Goal: Transaction & Acquisition: Book appointment/travel/reservation

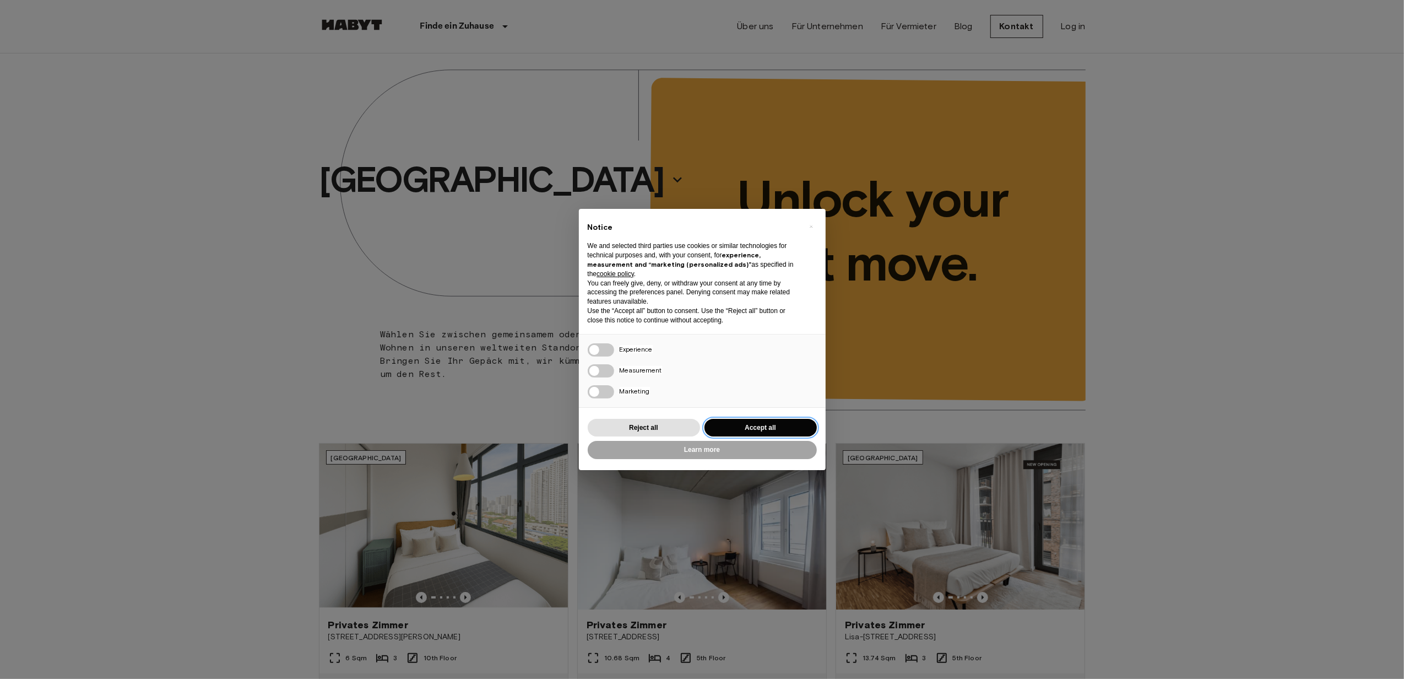
click at [749, 421] on button "Accept all" at bounding box center [761, 428] width 112 height 18
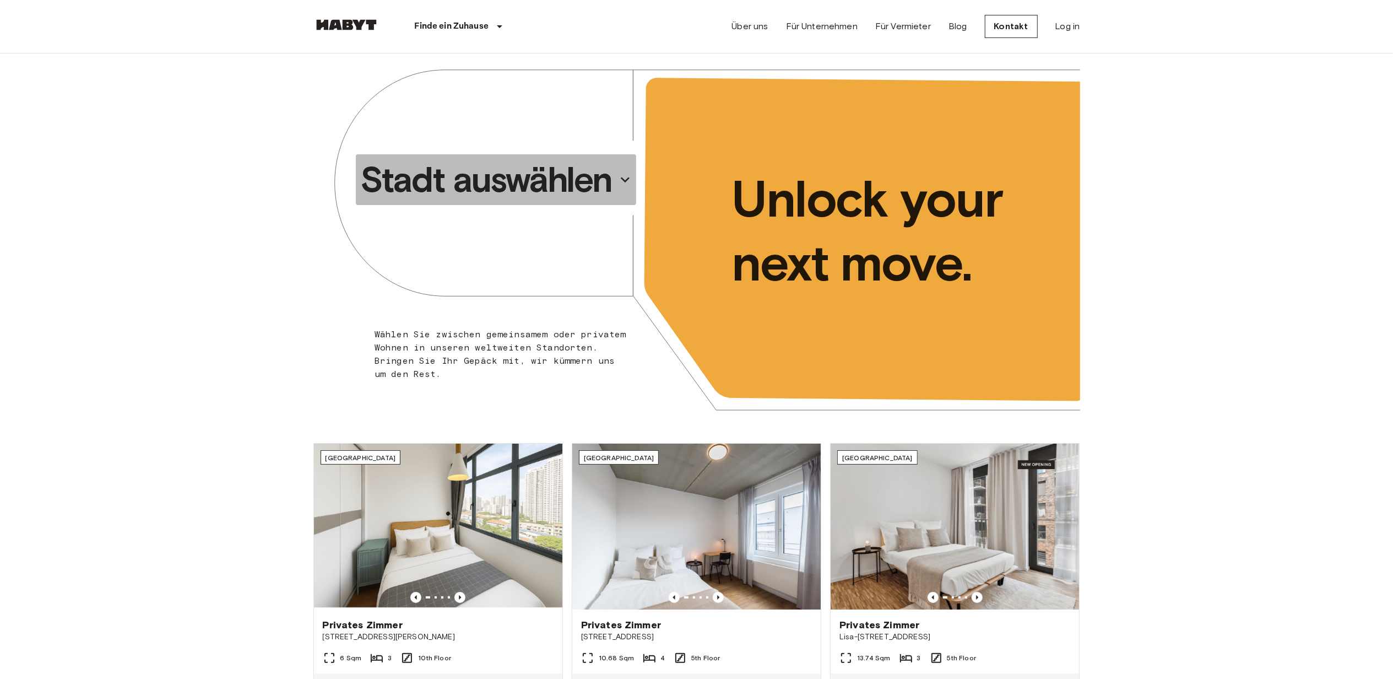
click at [619, 187] on icon "button" at bounding box center [625, 180] width 18 height 18
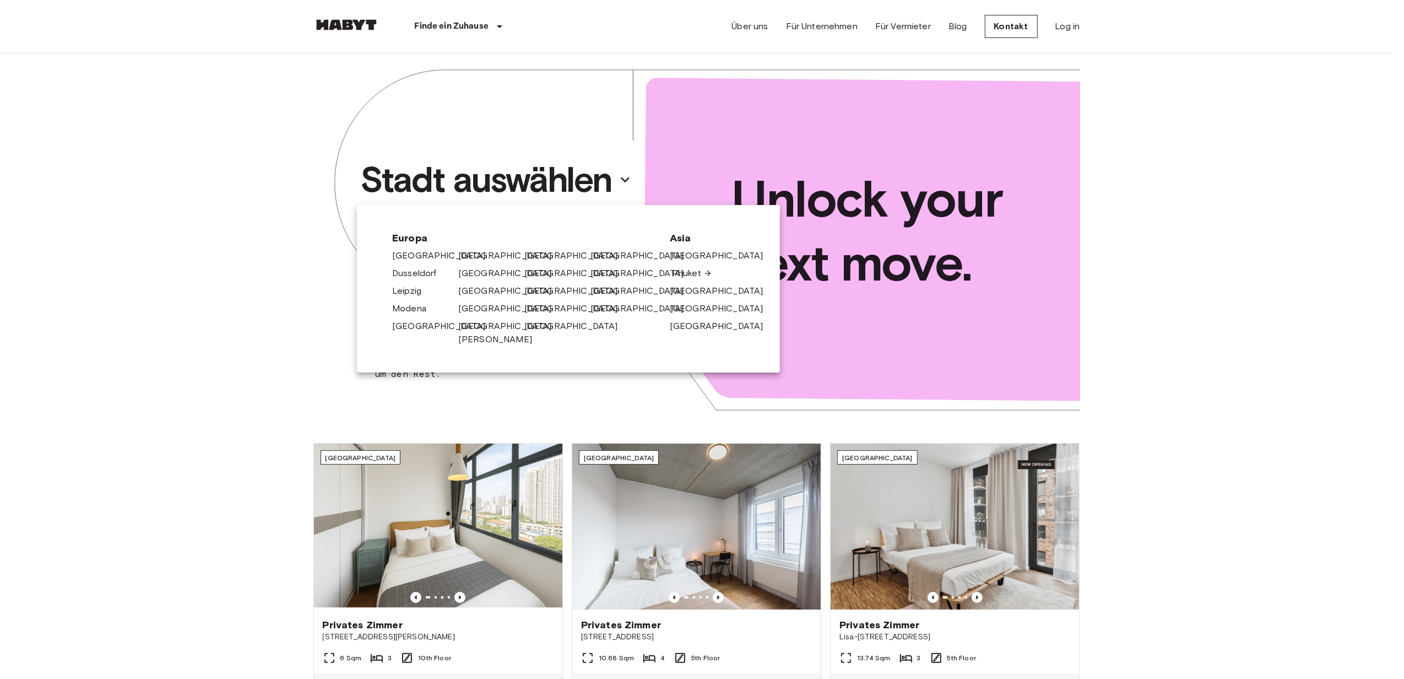
click at [693, 272] on link "Phuket" at bounding box center [692, 273] width 40 height 13
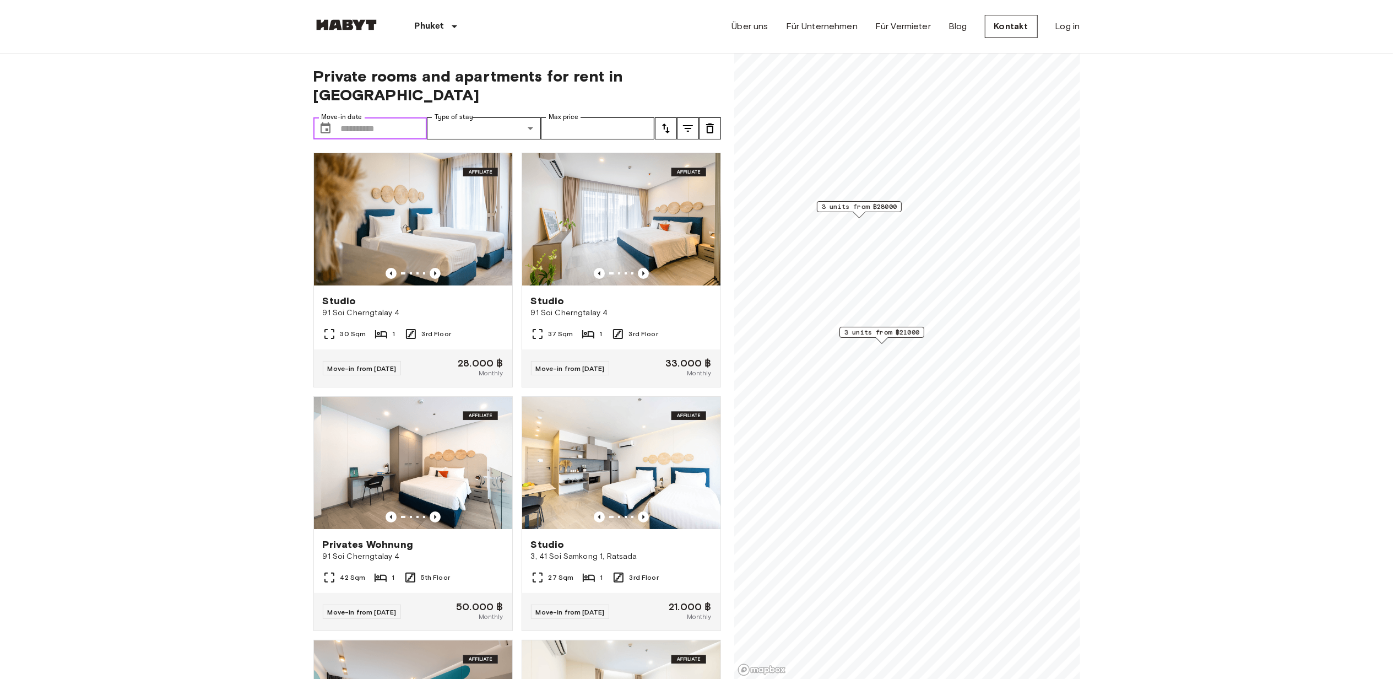
click at [373, 117] on input "Move-in date" at bounding box center [384, 128] width 86 height 22
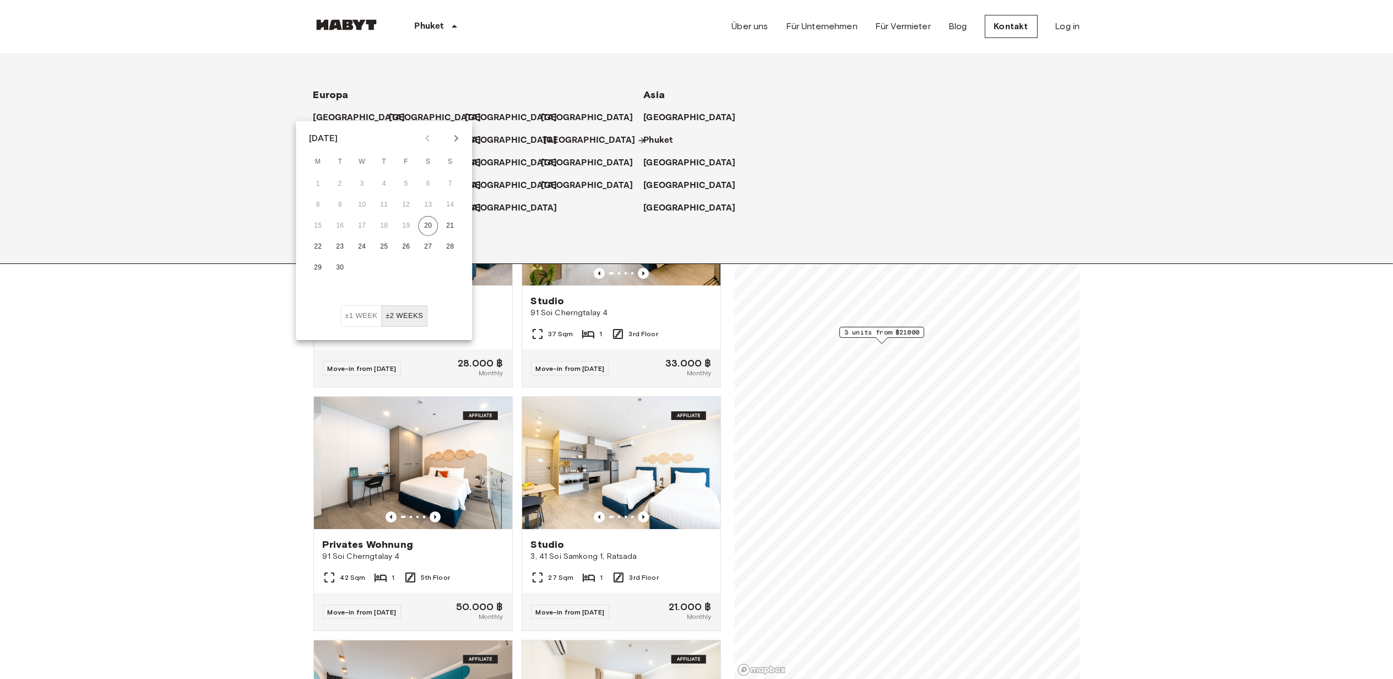
click at [569, 142] on p "[GEOGRAPHIC_DATA]" at bounding box center [590, 140] width 92 height 13
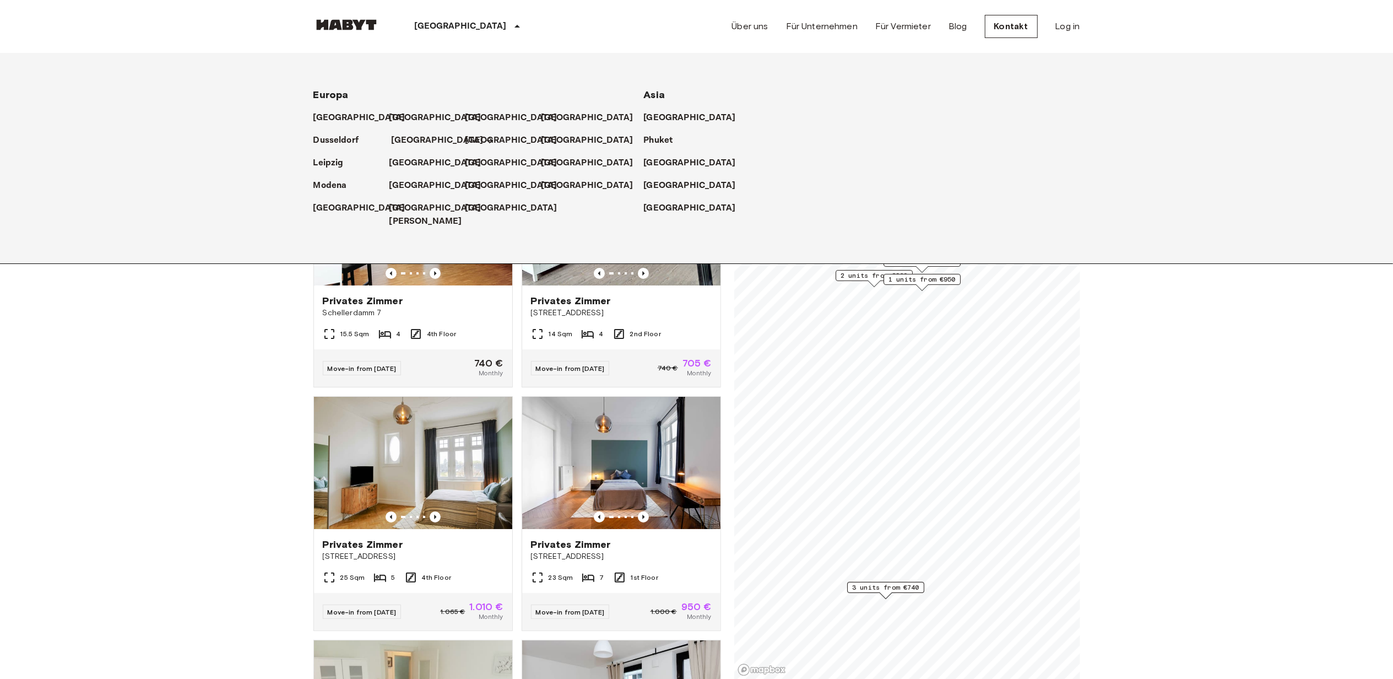
click at [404, 142] on p "[GEOGRAPHIC_DATA]" at bounding box center [438, 140] width 92 height 13
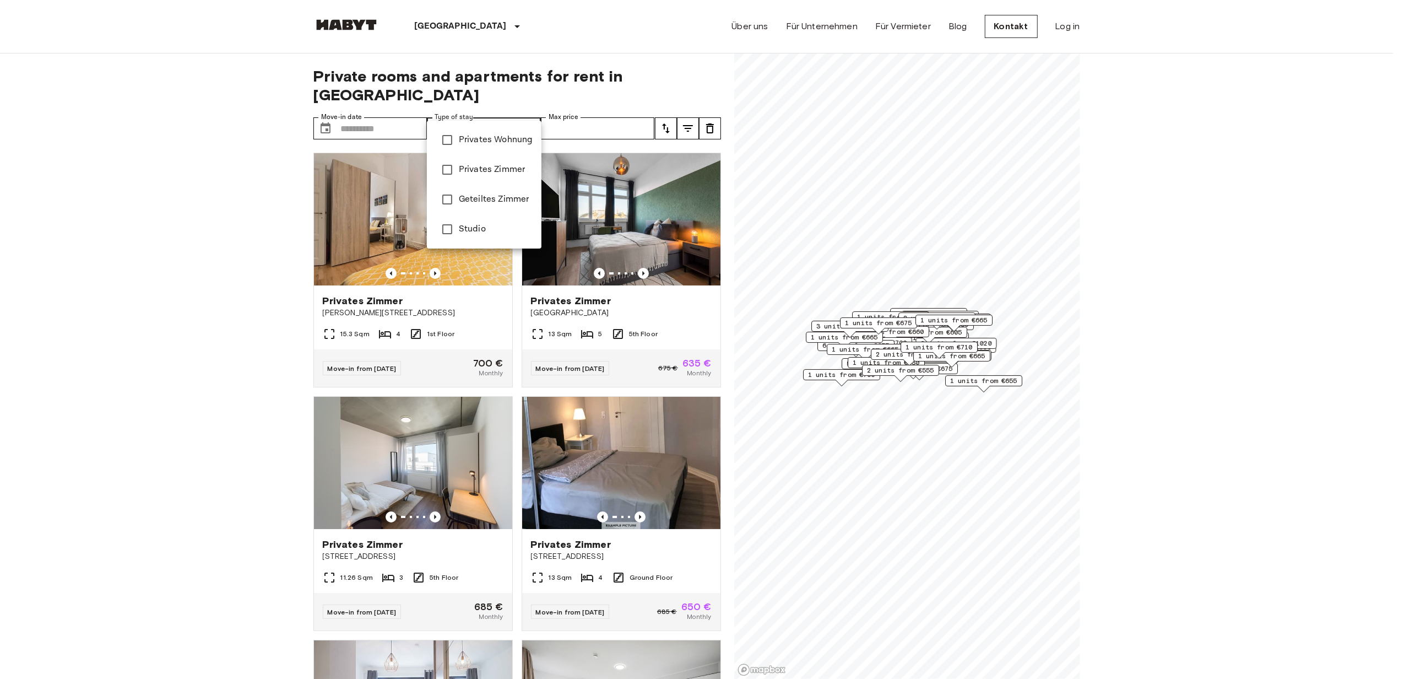
click at [605, 106] on div at bounding box center [702, 339] width 1404 height 679
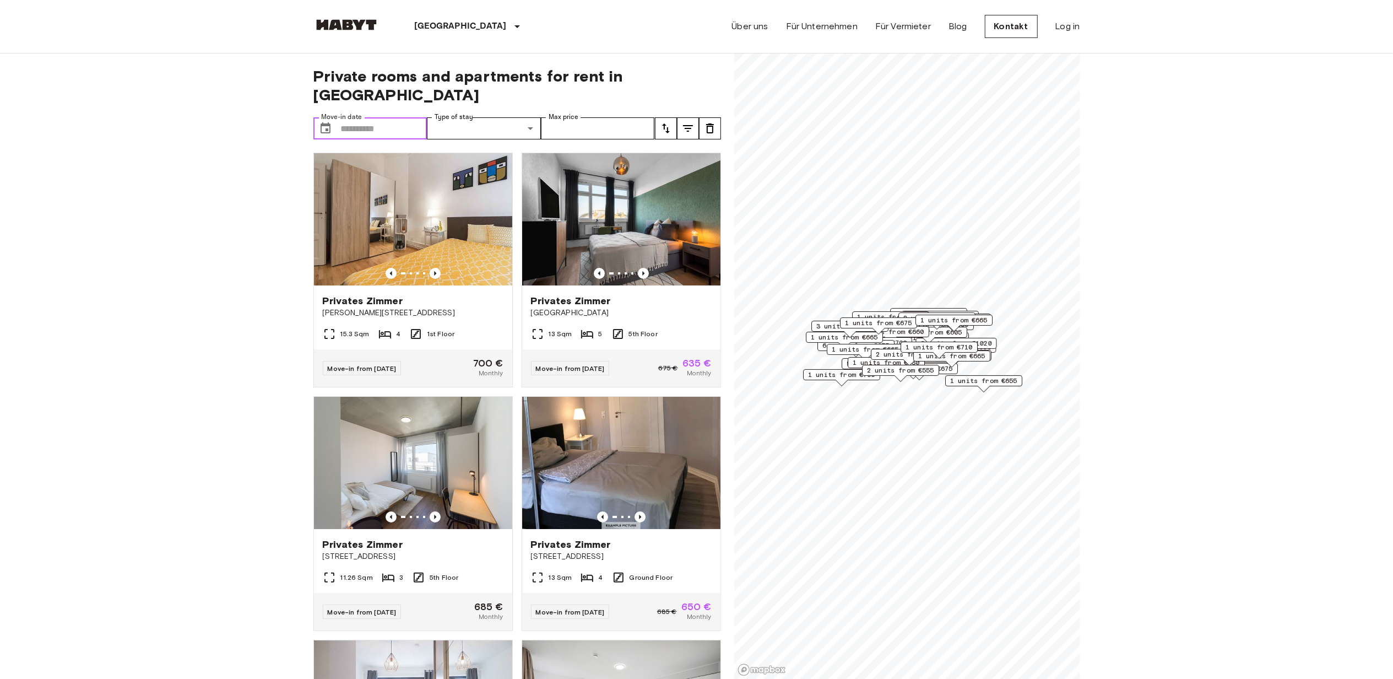
click at [393, 117] on input "Move-in date" at bounding box center [384, 128] width 86 height 22
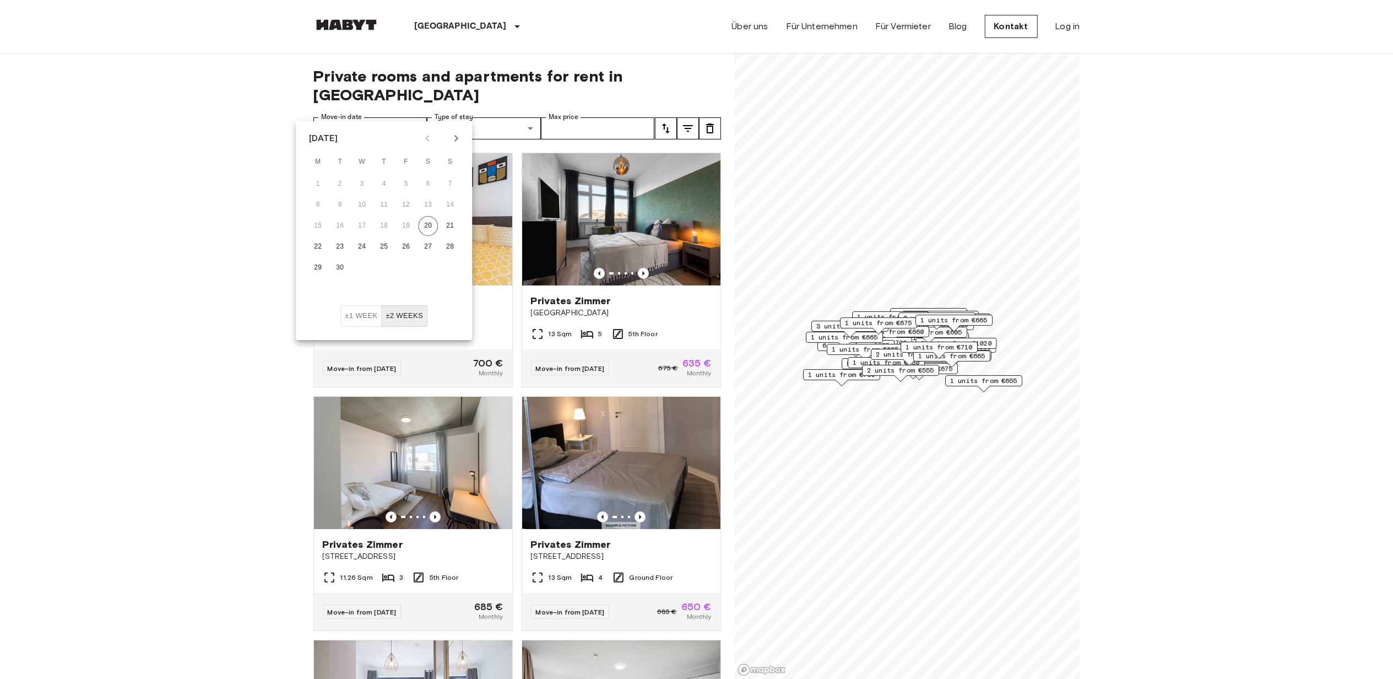
click at [462, 139] on icon "Next month" at bounding box center [455, 138] width 13 height 13
click at [425, 139] on icon "Previous month" at bounding box center [427, 138] width 13 height 13
click at [401, 269] on button "28" at bounding box center [406, 268] width 20 height 20
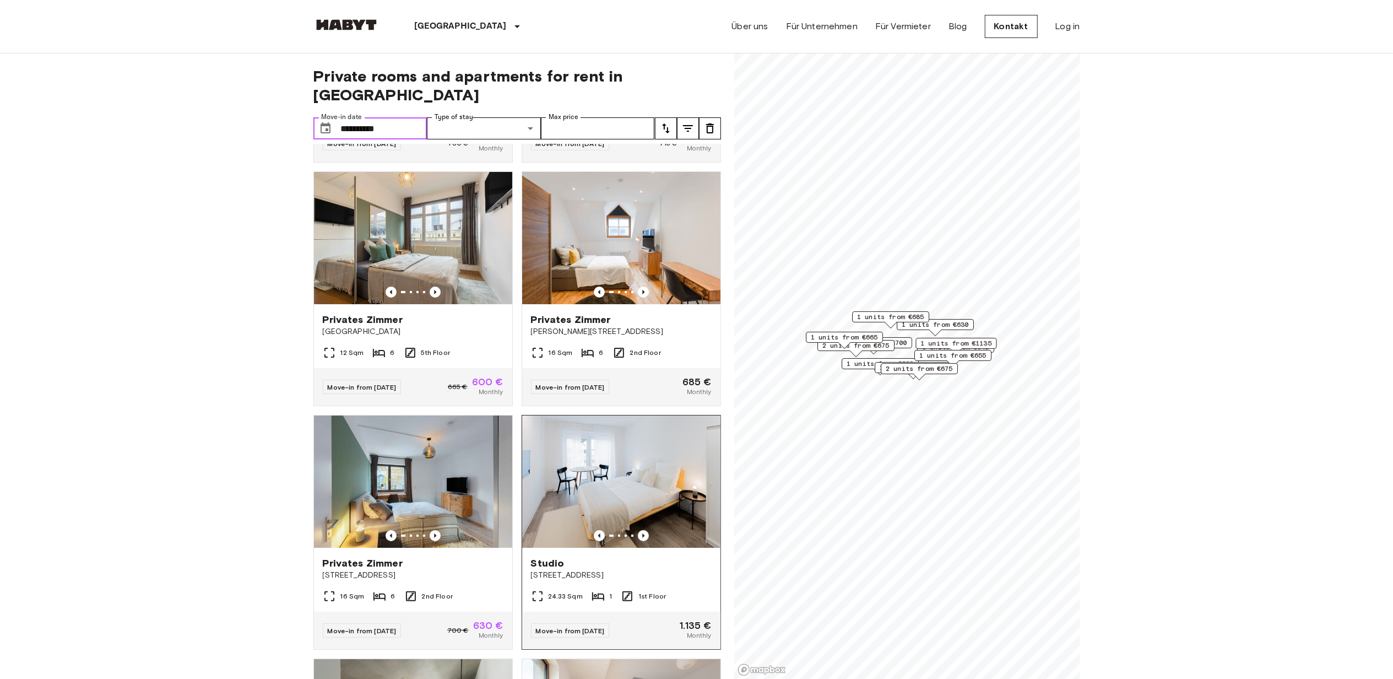
scroll to position [220, 0]
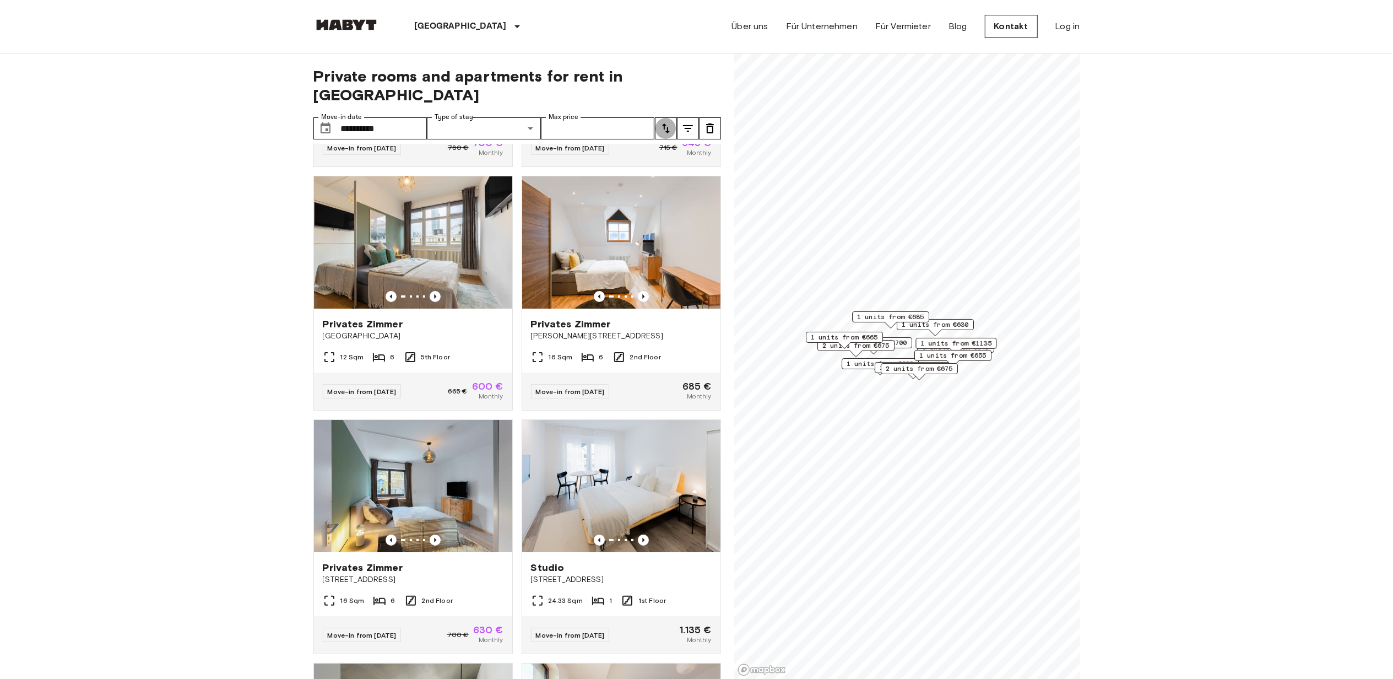
click at [661, 122] on icon "tune" at bounding box center [665, 128] width 13 height 13
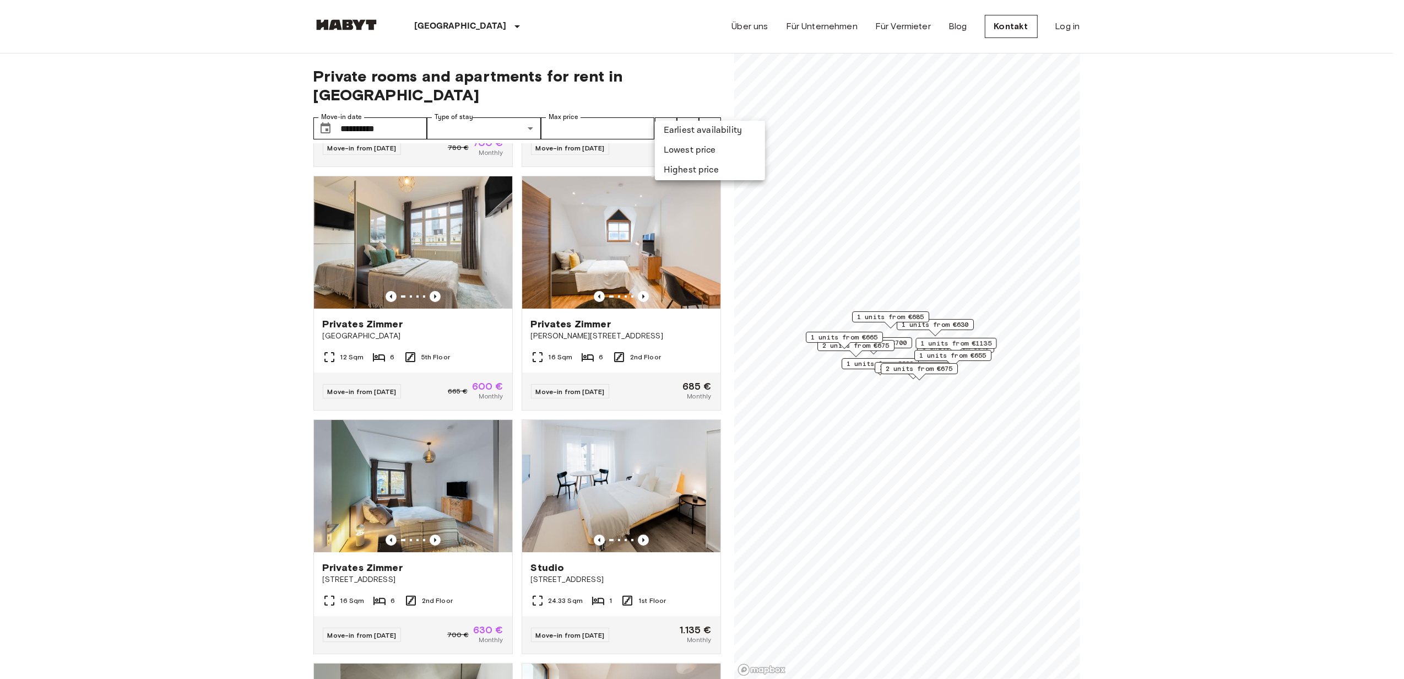
click at [682, 148] on li "Lowest price" at bounding box center [710, 150] width 110 height 20
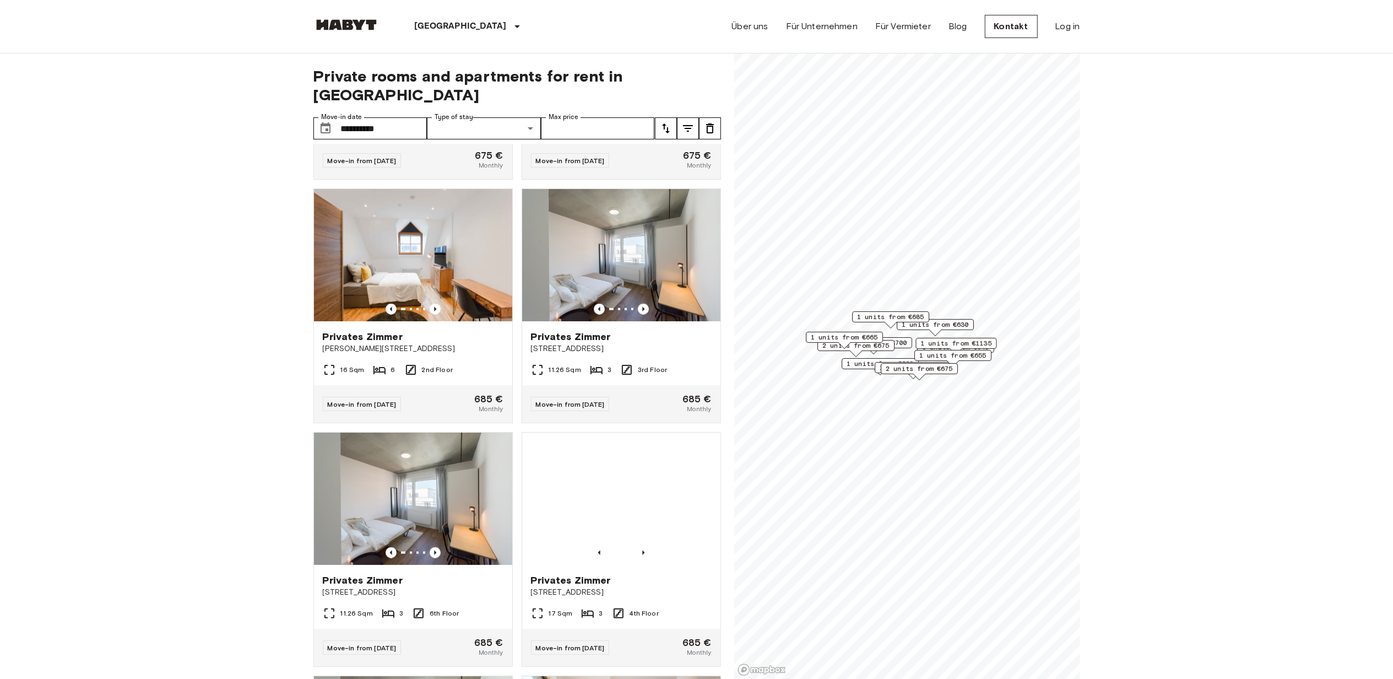
scroll to position [1180, 0]
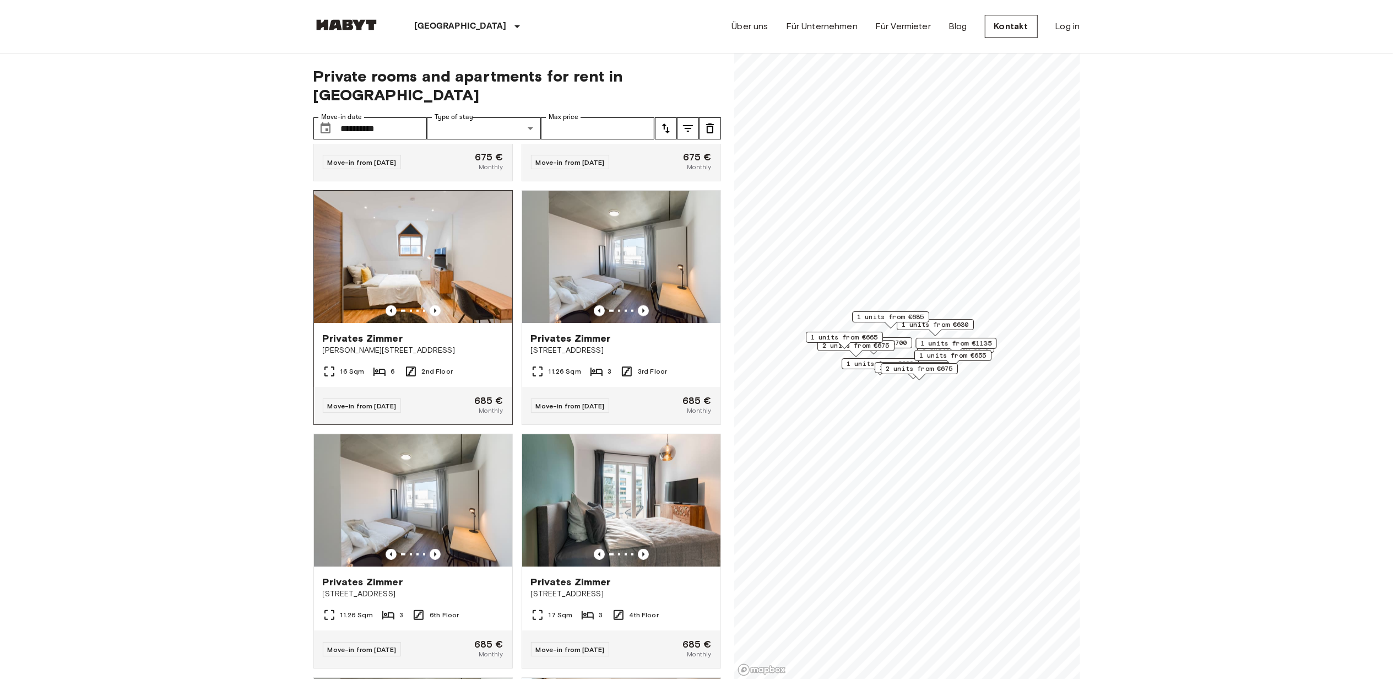
click at [454, 380] on div "16 Sqm 6 2nd Floor" at bounding box center [413, 376] width 198 height 22
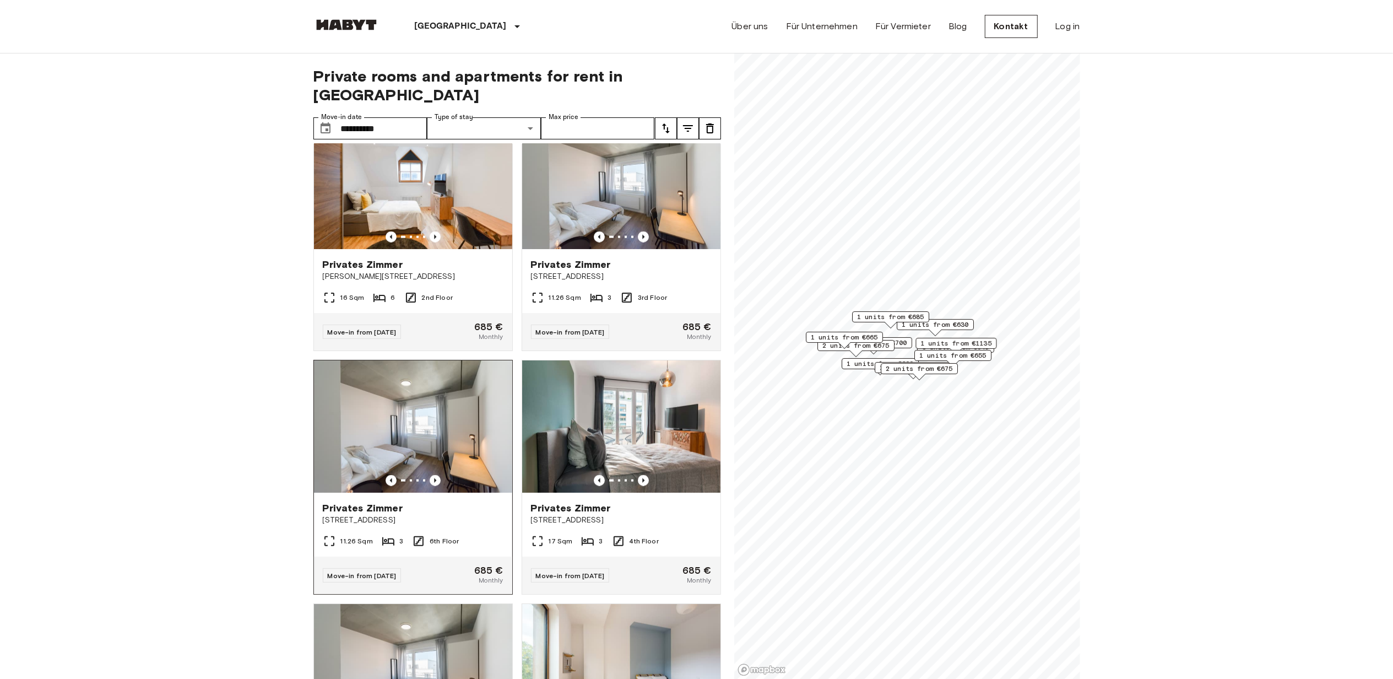
scroll to position [1327, 0]
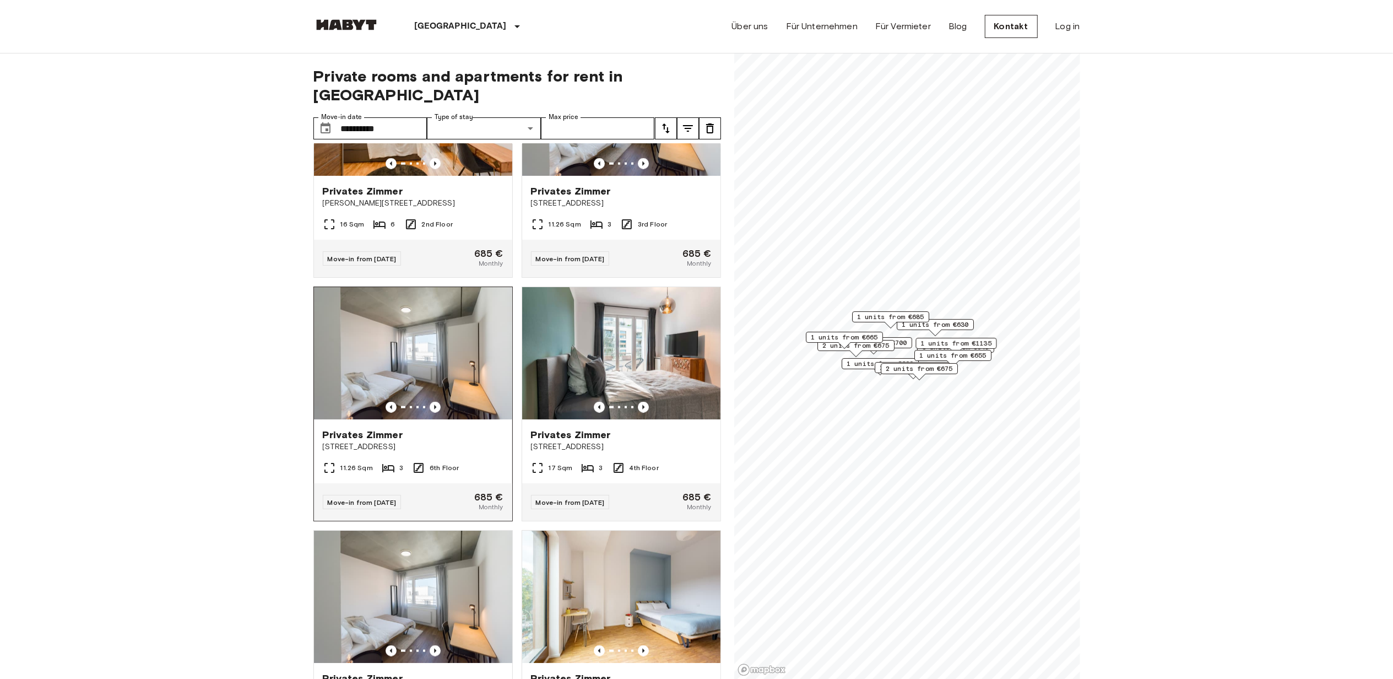
click at [435, 483] on div "11.26 Sqm 3 6th Floor" at bounding box center [413, 472] width 198 height 22
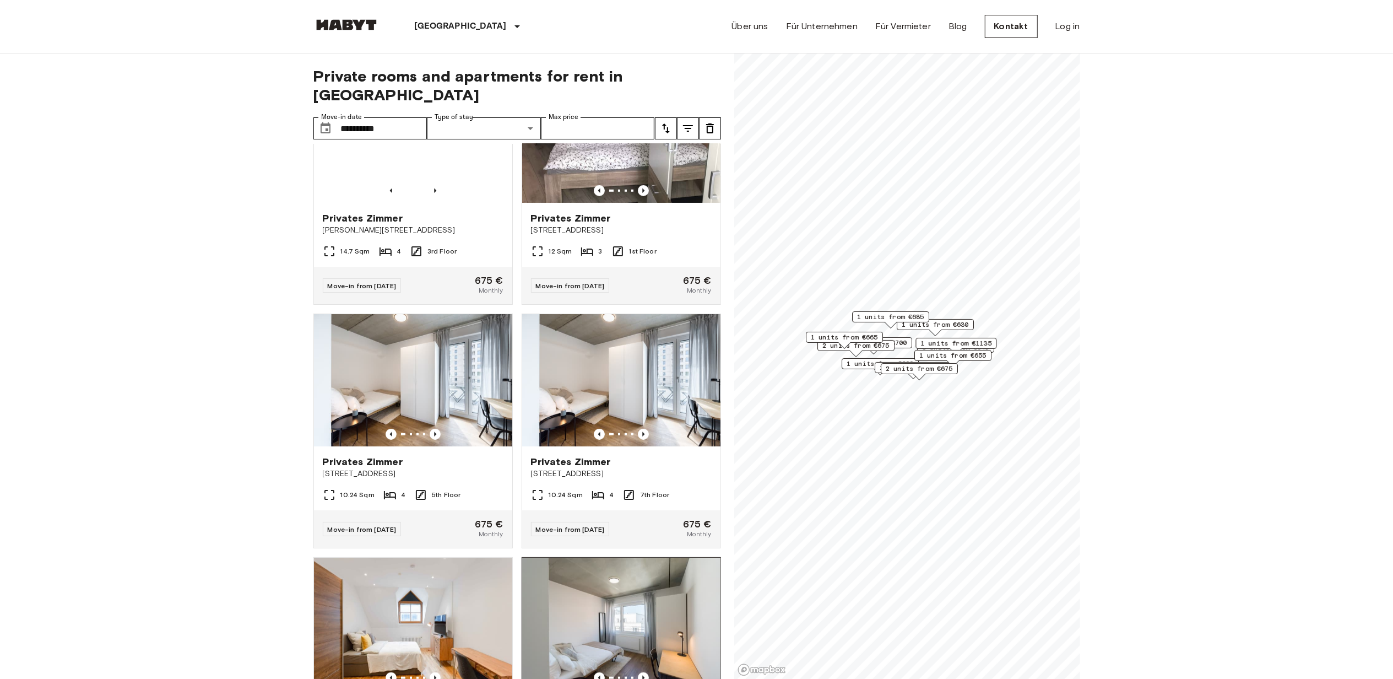
scroll to position [1180, 0]
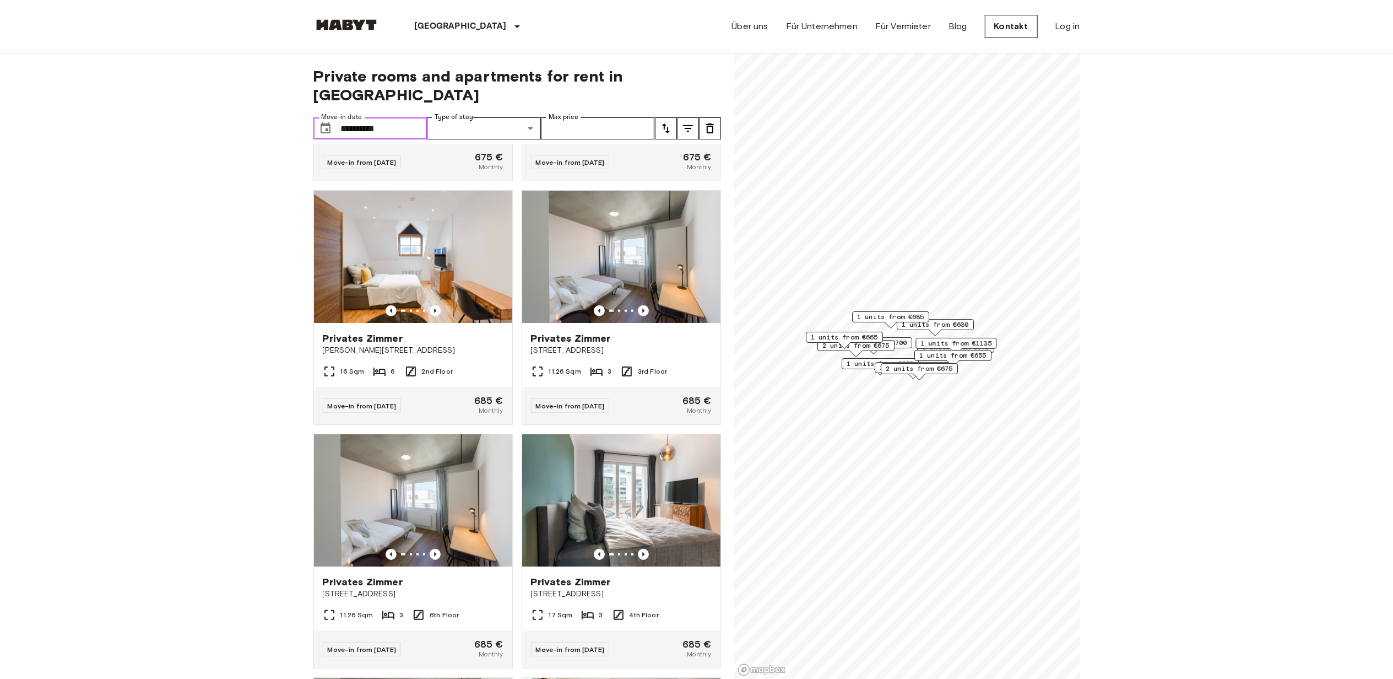
click at [381, 117] on input "**********" at bounding box center [384, 128] width 86 height 22
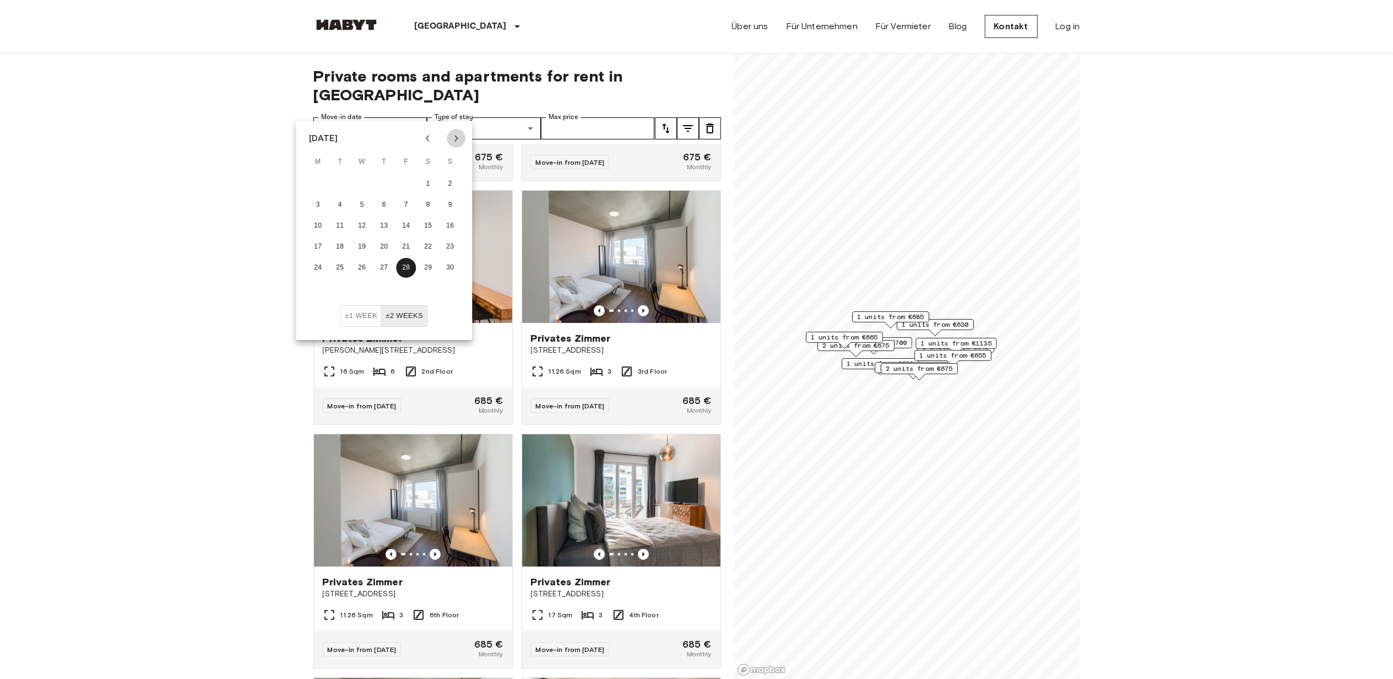
click at [456, 139] on icon "Next month" at bounding box center [455, 138] width 13 height 13
click at [408, 269] on button "30" at bounding box center [406, 268] width 20 height 20
type input "**********"
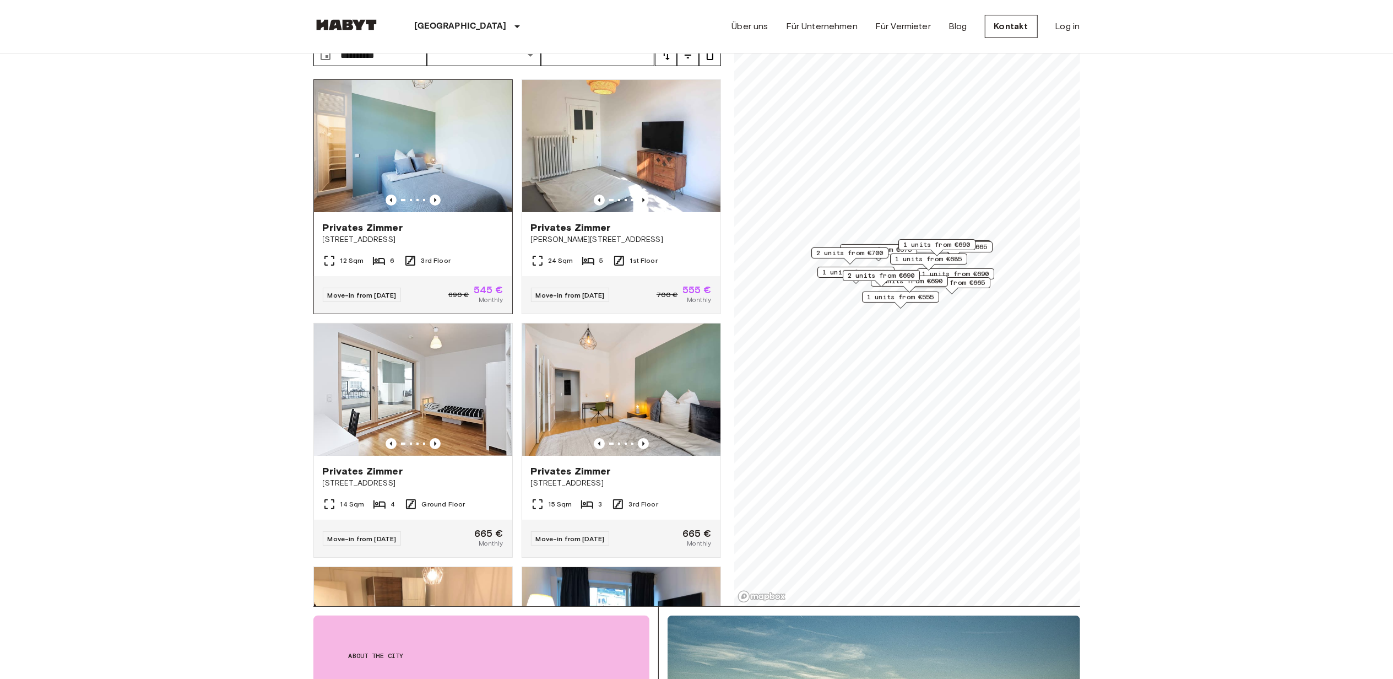
click at [476, 285] on span "545 €" at bounding box center [489, 290] width 30 height 10
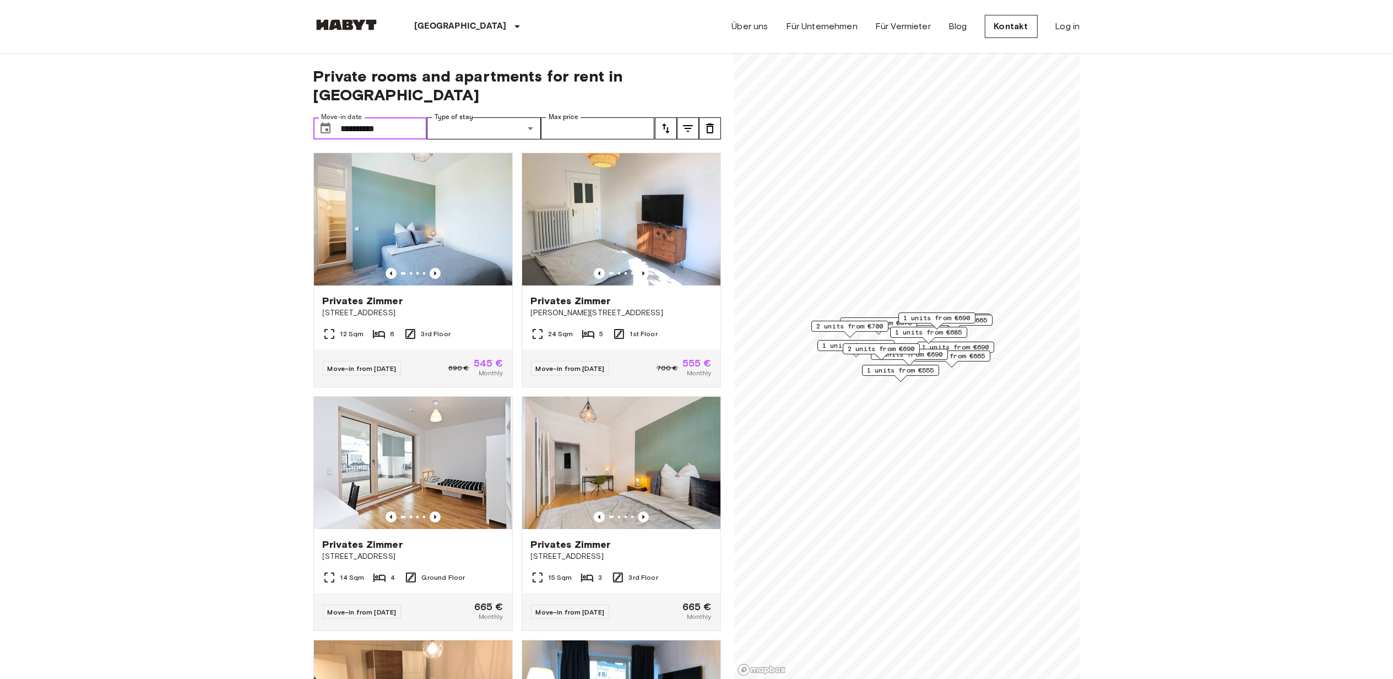
drag, startPoint x: 376, startPoint y: 109, endPoint x: 329, endPoint y: 104, distance: 46.6
click at [329, 117] on div "**********" at bounding box center [370, 128] width 114 height 22
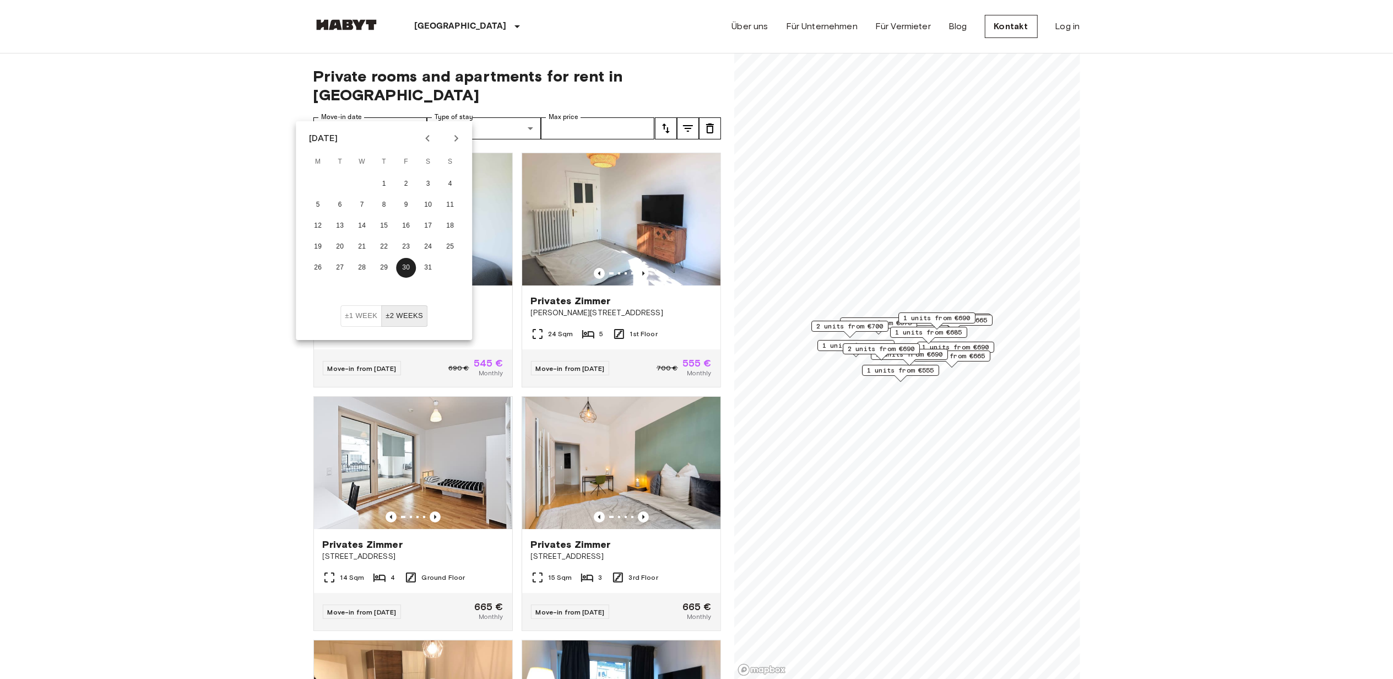
click at [424, 136] on icon "Previous month" at bounding box center [427, 138] width 13 height 13
click at [424, 137] on icon "Previous month" at bounding box center [427, 138] width 13 height 13
click at [450, 137] on icon "Next month" at bounding box center [455, 138] width 13 height 13
click at [424, 183] on button "1" at bounding box center [428, 184] width 20 height 20
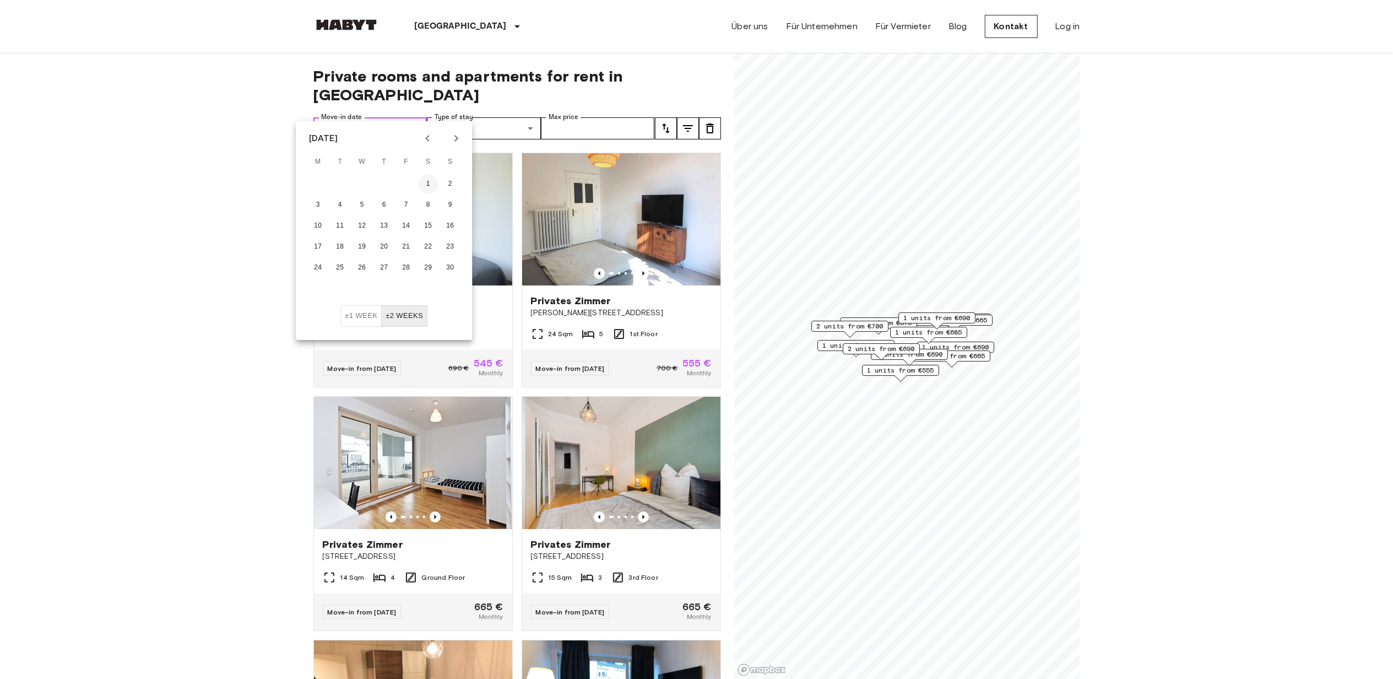
type input "**********"
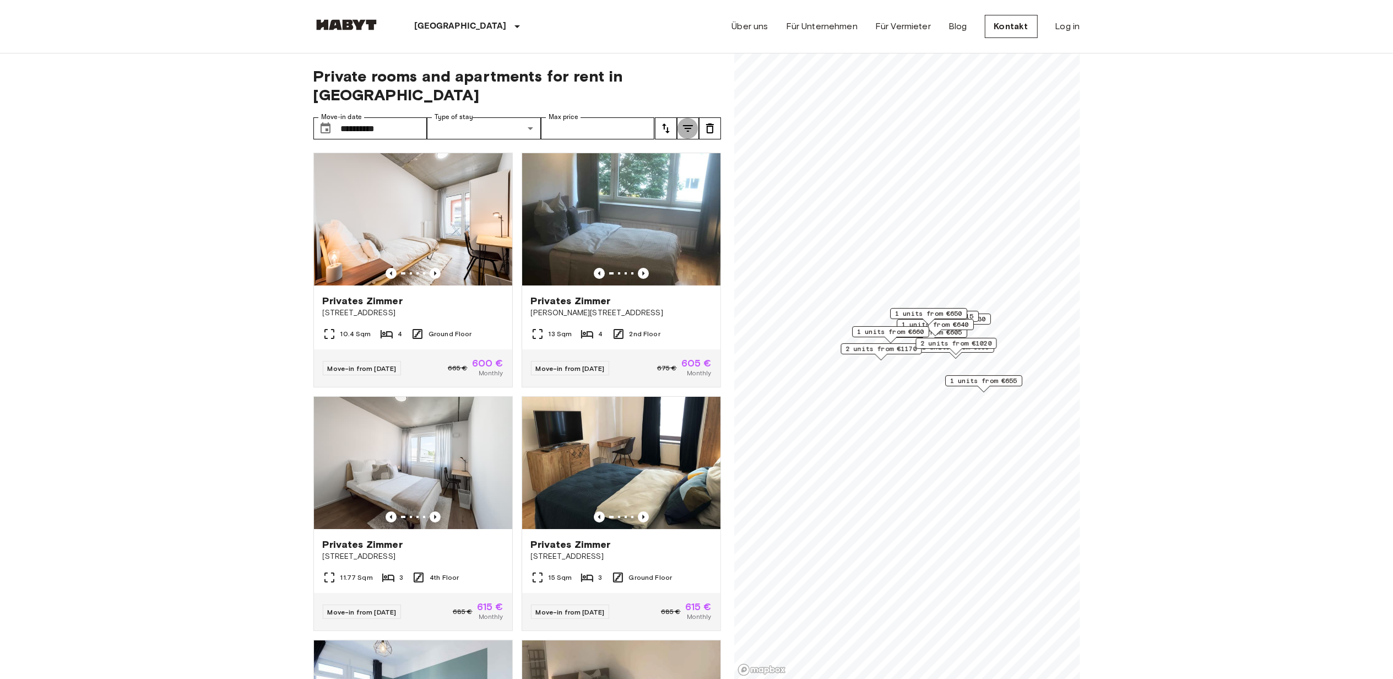
click at [687, 122] on icon "tune" at bounding box center [687, 128] width 13 height 13
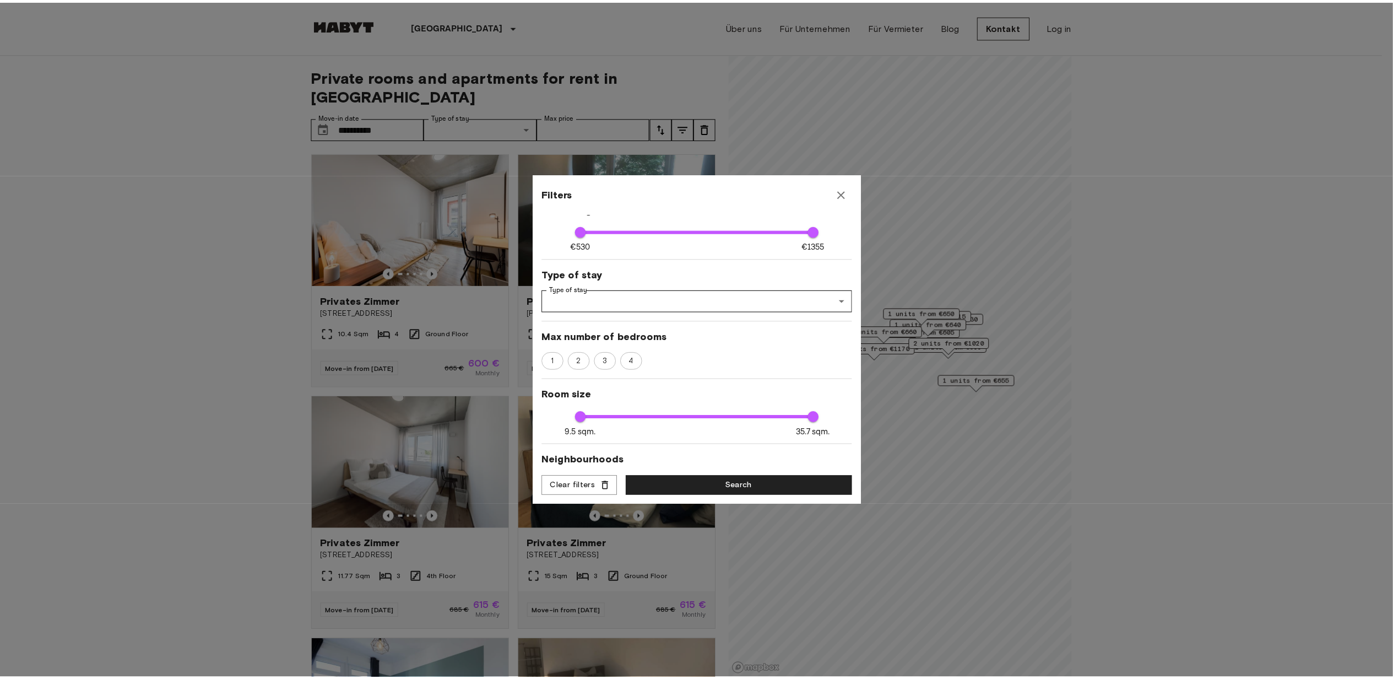
scroll to position [220, 0]
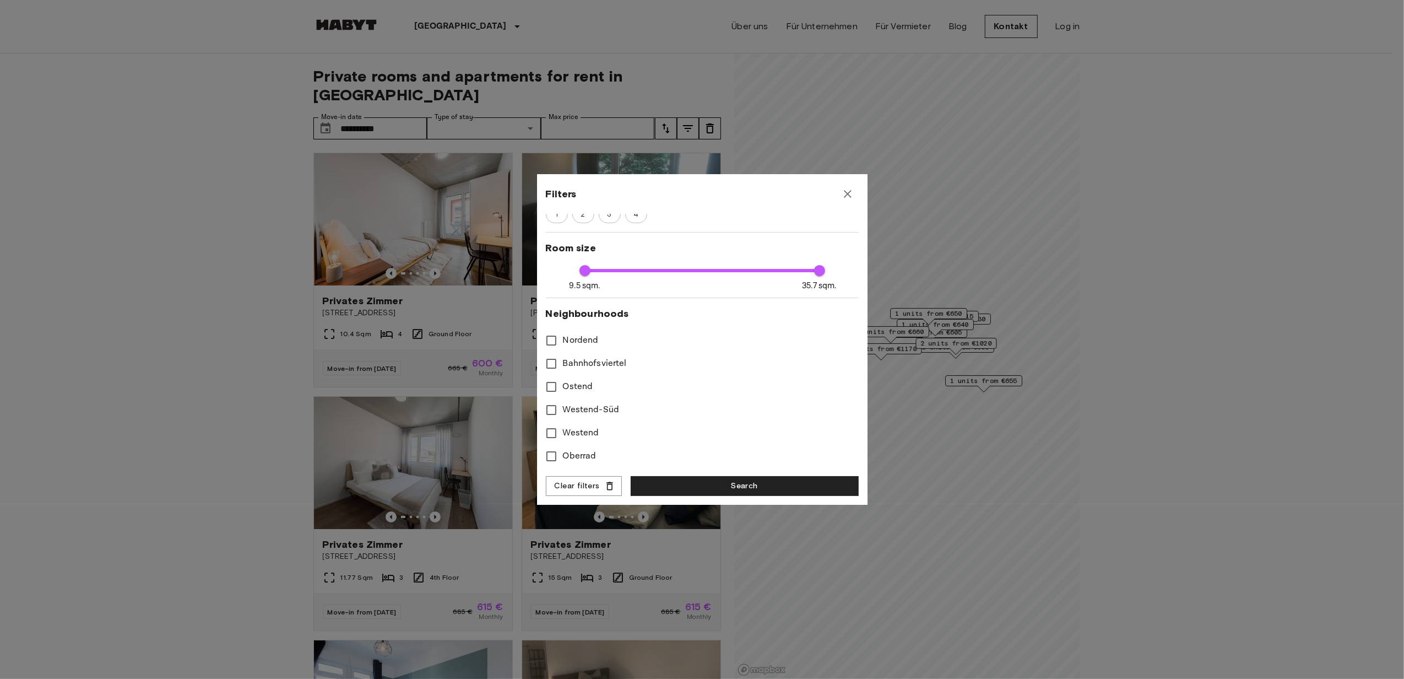
click at [588, 391] on span "Ostend" at bounding box center [578, 386] width 30 height 13
type input "****"
click at [727, 480] on button "Search" at bounding box center [745, 486] width 228 height 20
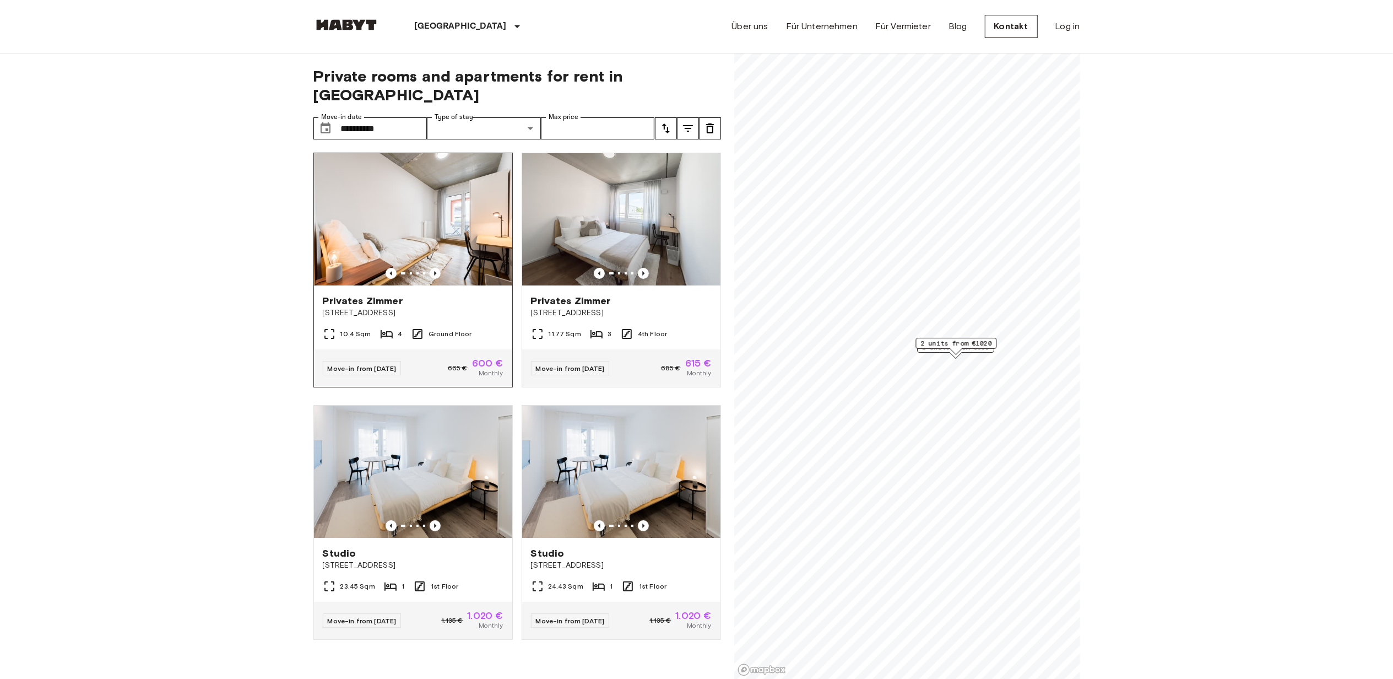
click at [459, 213] on img at bounding box center [413, 219] width 198 height 132
click at [649, 615] on span "1.135 €" at bounding box center [659, 620] width 21 height 10
click at [606, 520] on div at bounding box center [621, 525] width 198 height 11
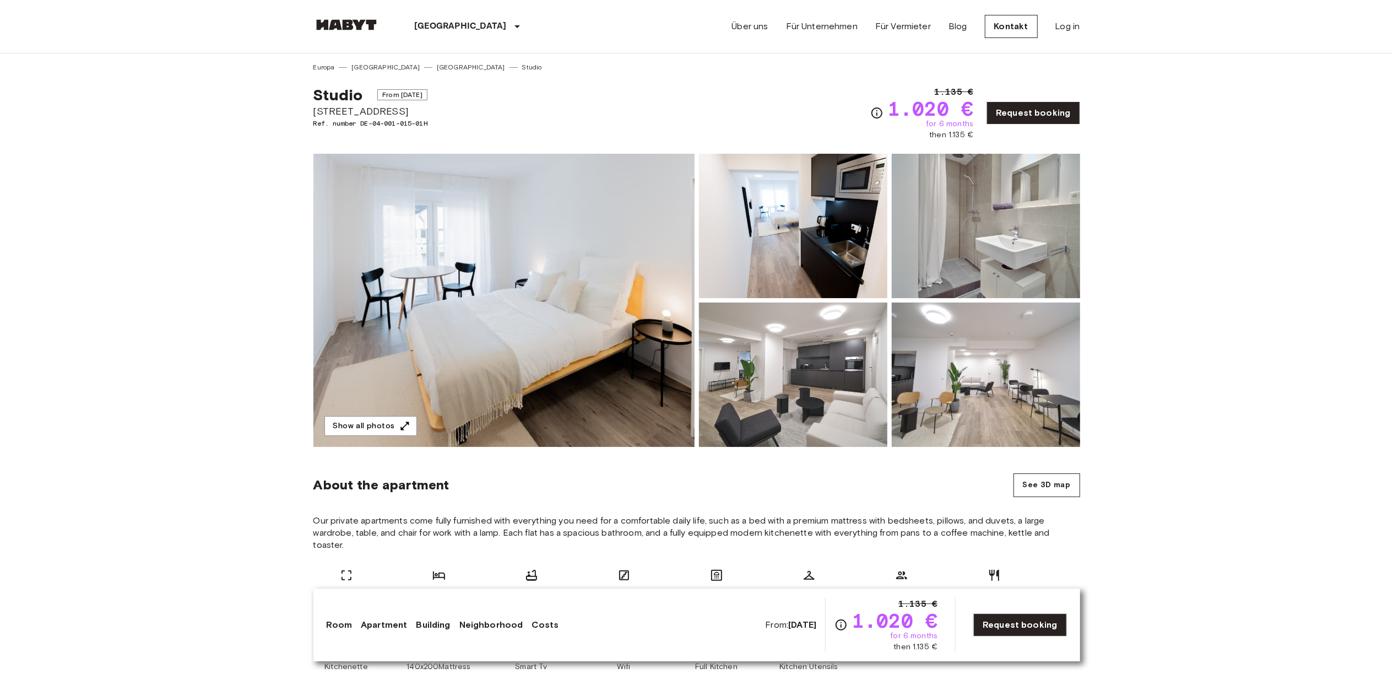
click at [783, 246] on img at bounding box center [793, 226] width 188 height 144
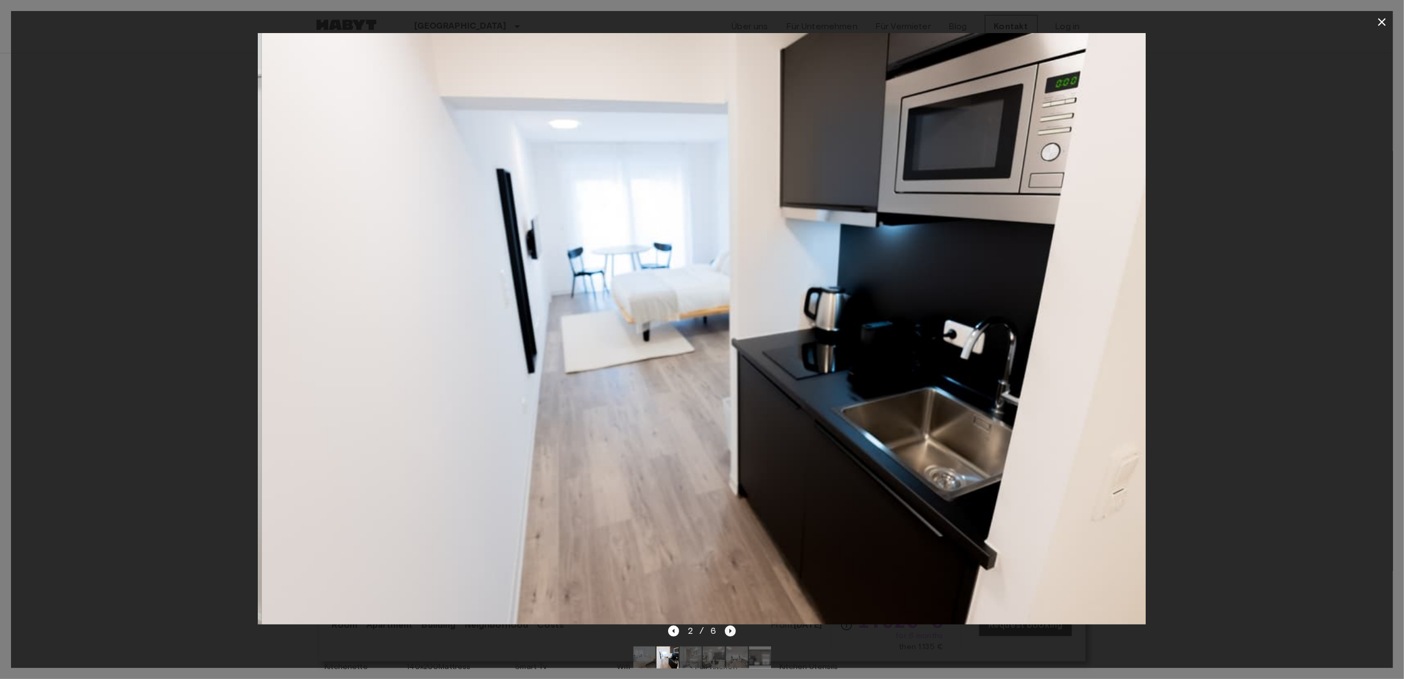
click at [732, 635] on icon "Next image" at bounding box center [730, 630] width 11 height 11
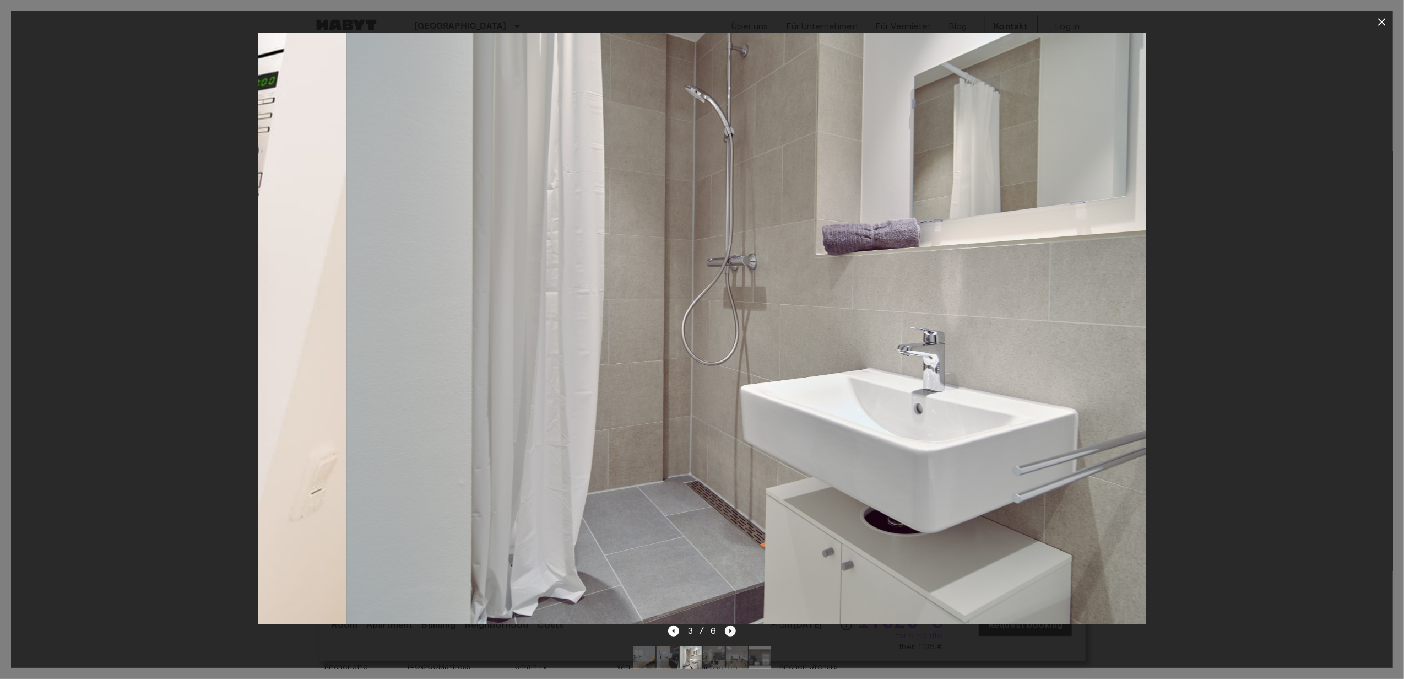
click at [732, 635] on icon "Next image" at bounding box center [730, 630] width 11 height 11
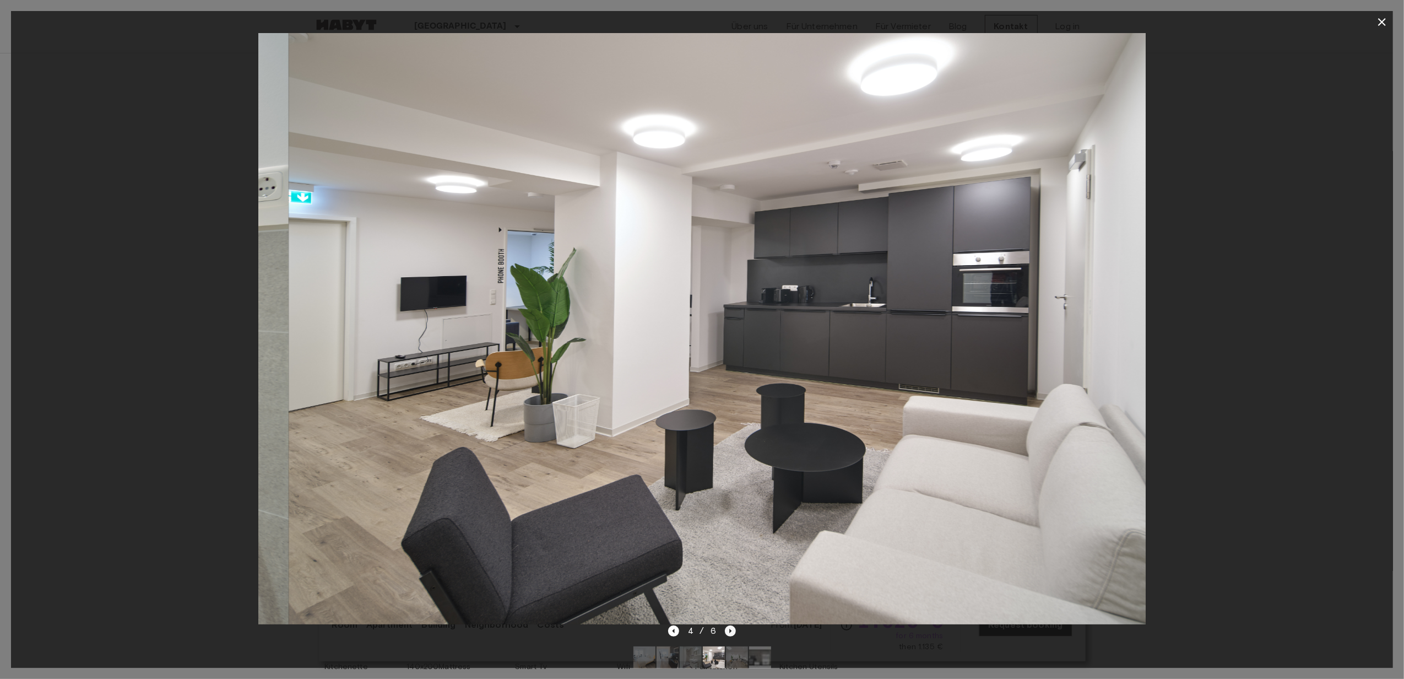
click at [732, 635] on icon "Next image" at bounding box center [730, 630] width 11 height 11
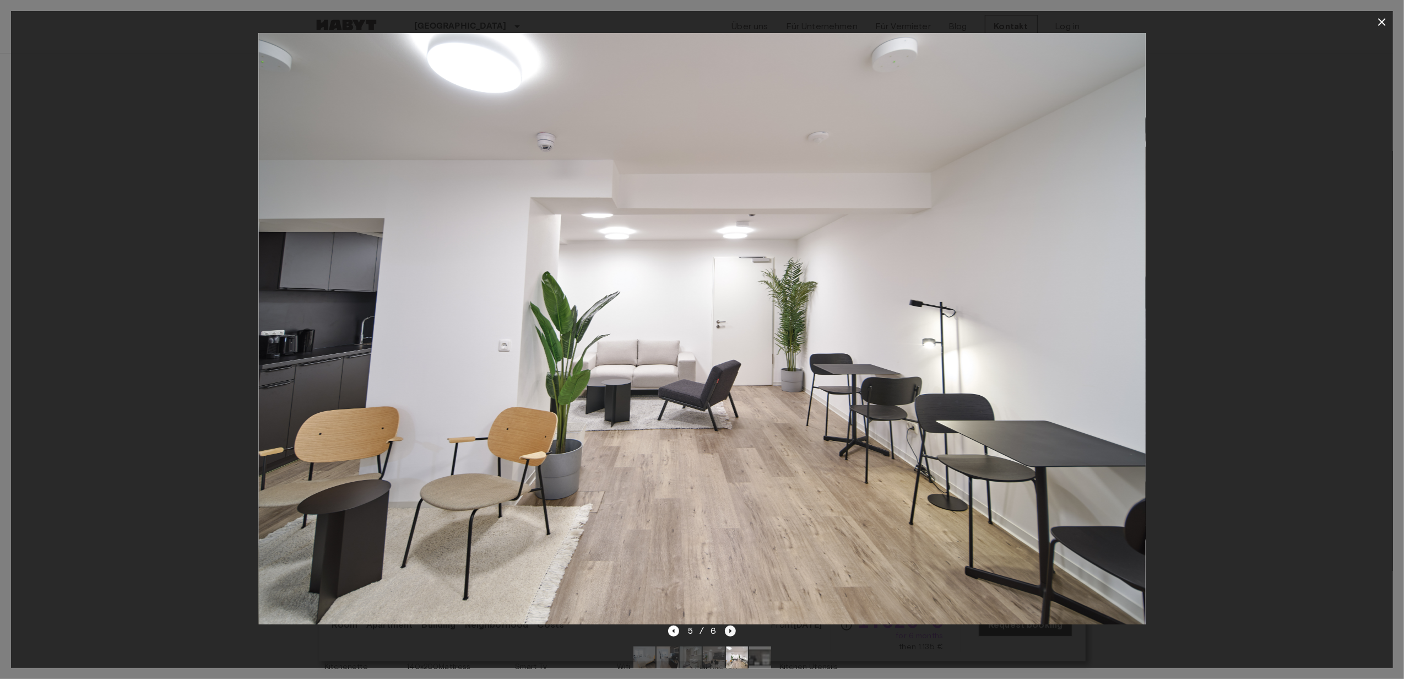
click at [725, 625] on button "Next image" at bounding box center [730, 630] width 11 height 11
